Goal: Transaction & Acquisition: Purchase product/service

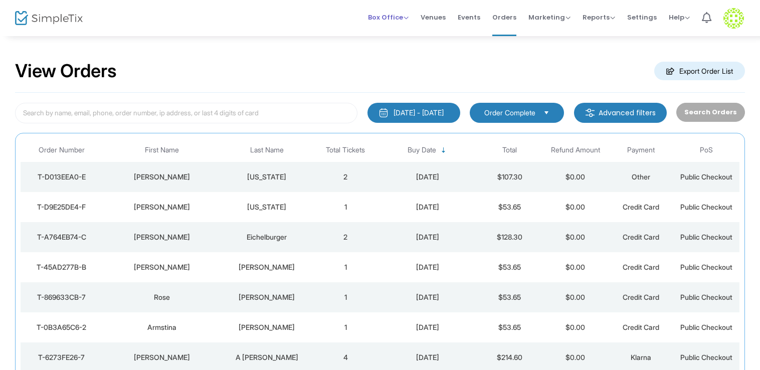
click at [397, 15] on span "Box Office" at bounding box center [388, 18] width 41 height 10
click at [400, 31] on li "Sell Tickets" at bounding box center [404, 34] width 72 height 20
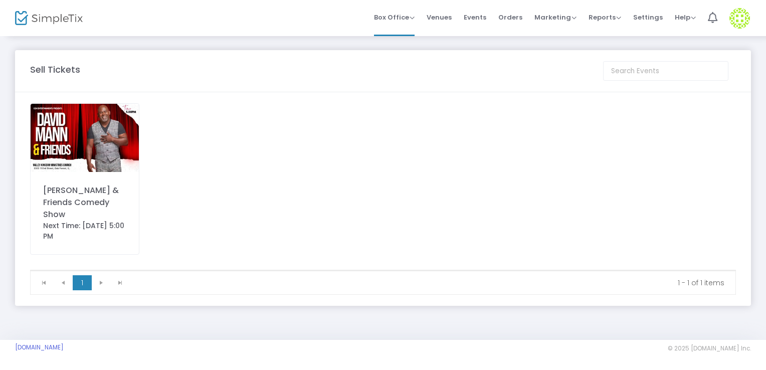
click at [96, 142] on img at bounding box center [85, 138] width 108 height 68
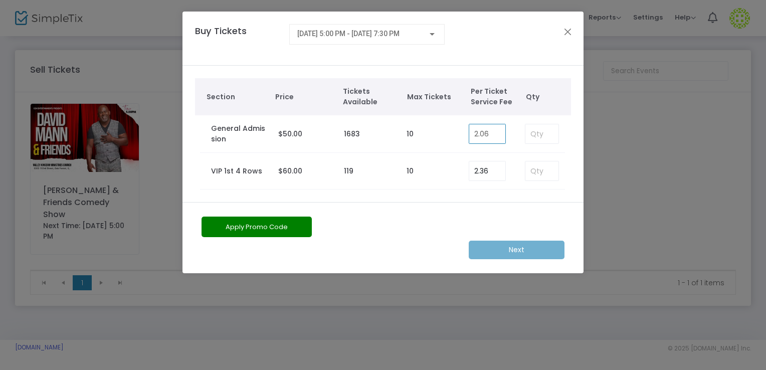
click at [488, 132] on input "2.06" at bounding box center [487, 133] width 36 height 19
type input "0.25"
click at [549, 137] on input at bounding box center [541, 133] width 33 height 19
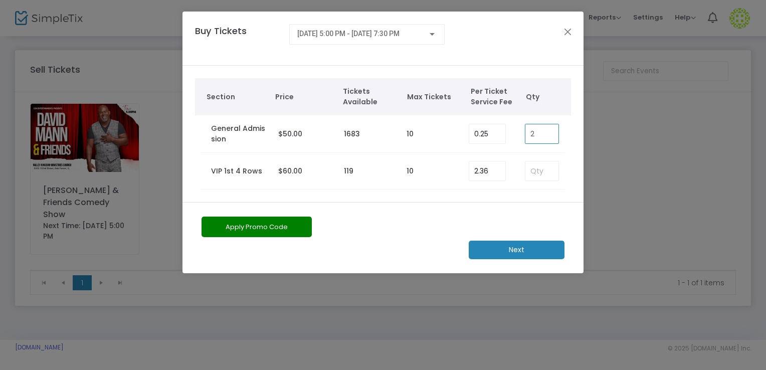
type input "2"
click at [517, 251] on m-button "Next" at bounding box center [517, 250] width 96 height 19
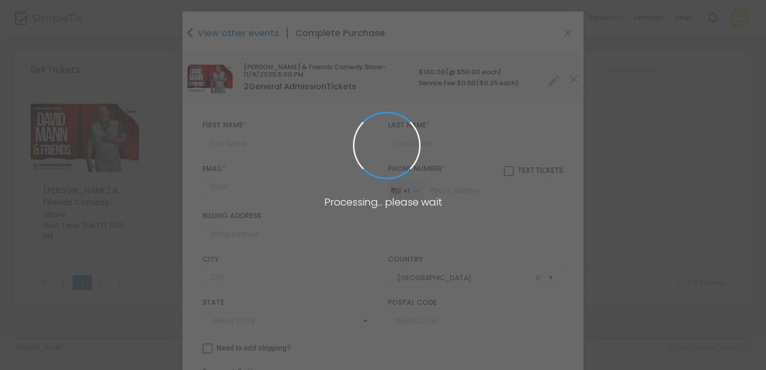
type input "[US_STATE]"
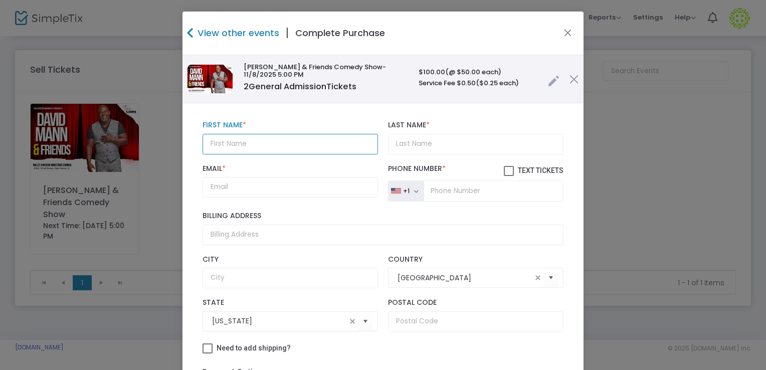
click at [228, 147] on input "text" at bounding box center [289, 144] width 175 height 21
type input "[PERSON_NAME]"
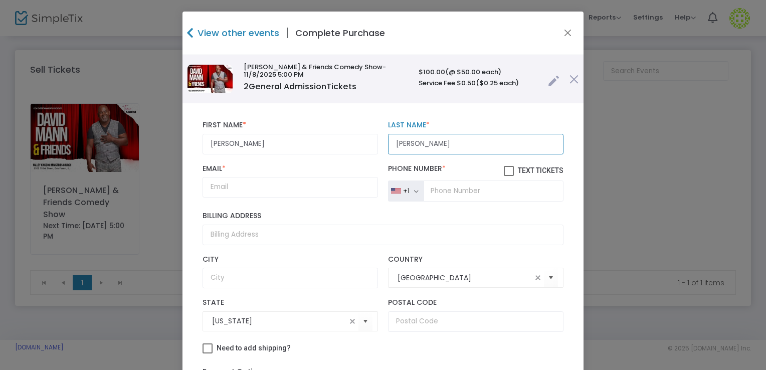
type input "[PERSON_NAME]"
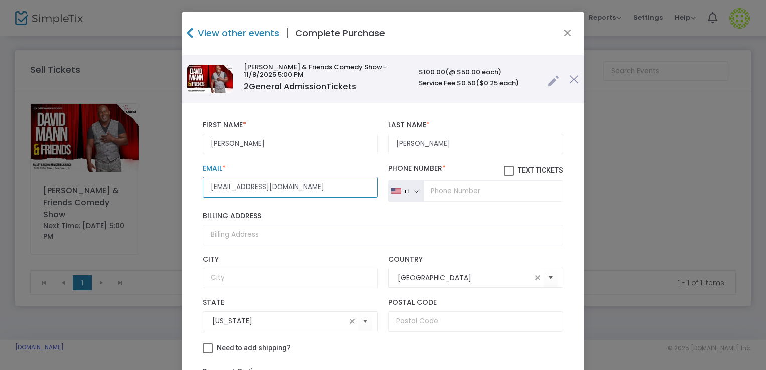
type input "[EMAIL_ADDRESS][DOMAIN_NAME]"
click at [448, 191] on input "tel" at bounding box center [493, 190] width 140 height 21
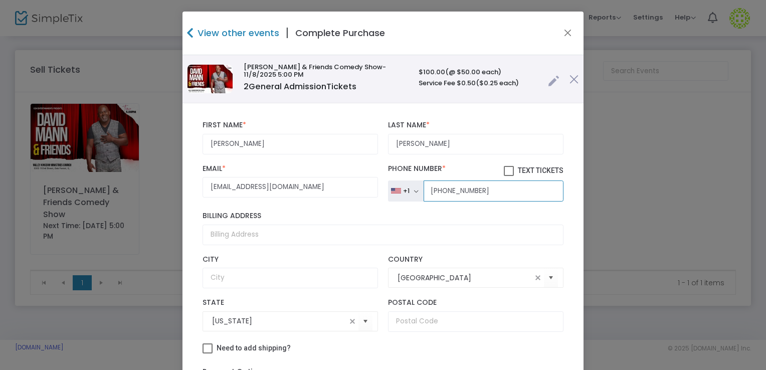
type input "[PHONE_NUMBER]"
click at [335, 245] on div "Billing Address" at bounding box center [382, 227] width 371 height 43
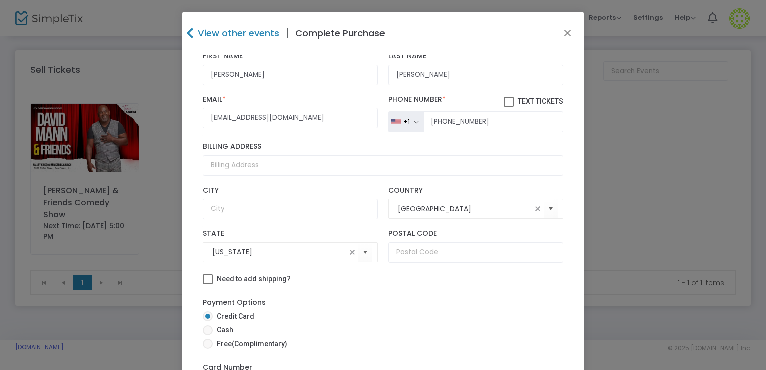
scroll to position [100, 0]
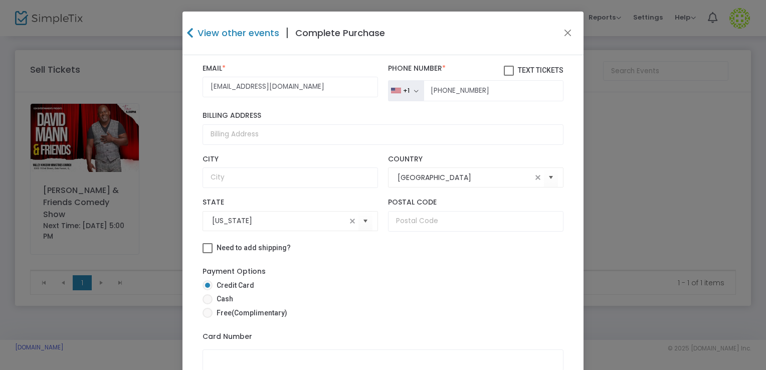
click at [204, 298] on span at bounding box center [207, 299] width 10 height 10
click at [207, 304] on input "Cash" at bounding box center [207, 304] width 1 height 1
radio input "true"
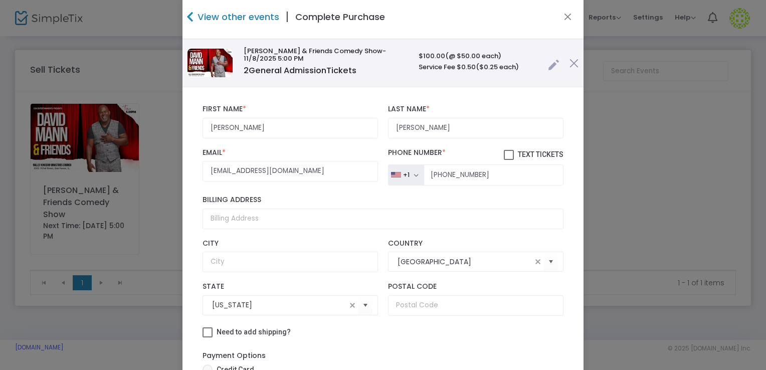
scroll to position [3, 0]
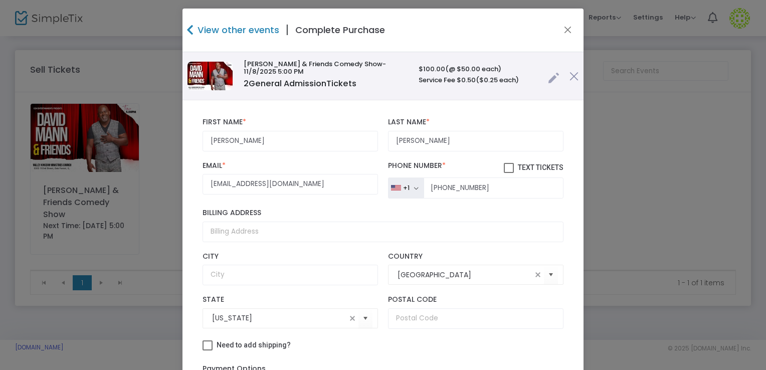
click at [504, 165] on span at bounding box center [509, 168] width 10 height 10
click at [508, 173] on input "Text Tickets" at bounding box center [508, 173] width 1 height 1
checkbox input "true"
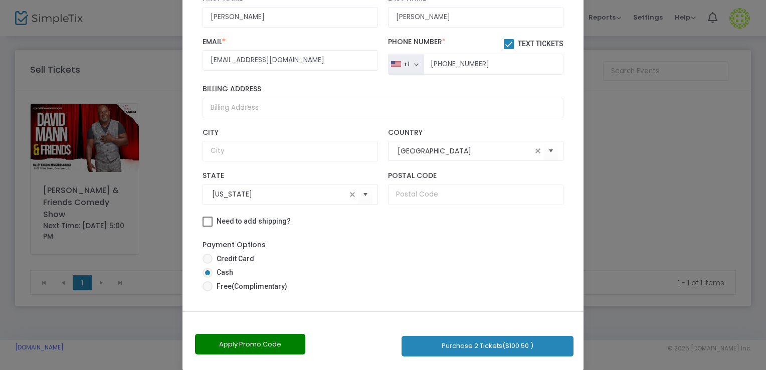
scroll to position [103, 0]
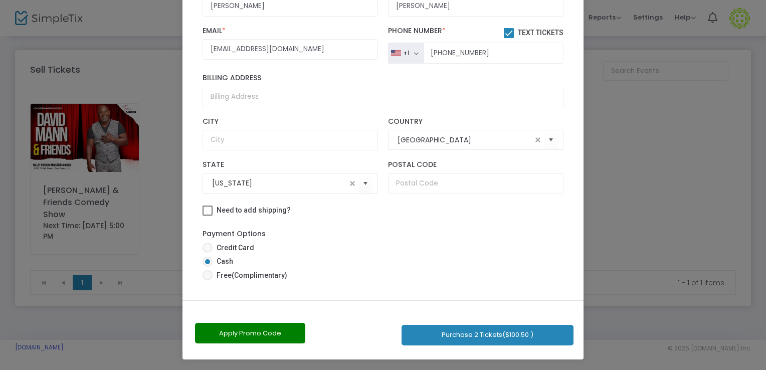
click at [485, 337] on button "Purchase 2 Tickets ($100.50 )" at bounding box center [487, 335] width 172 height 21
